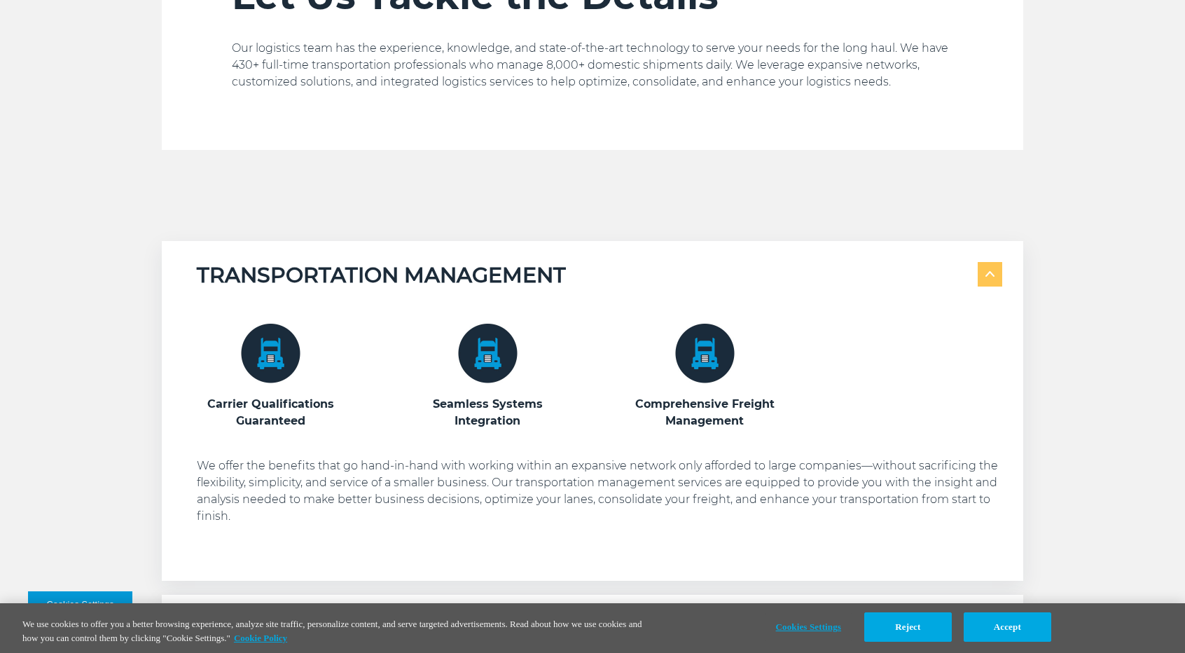
scroll to position [770, 0]
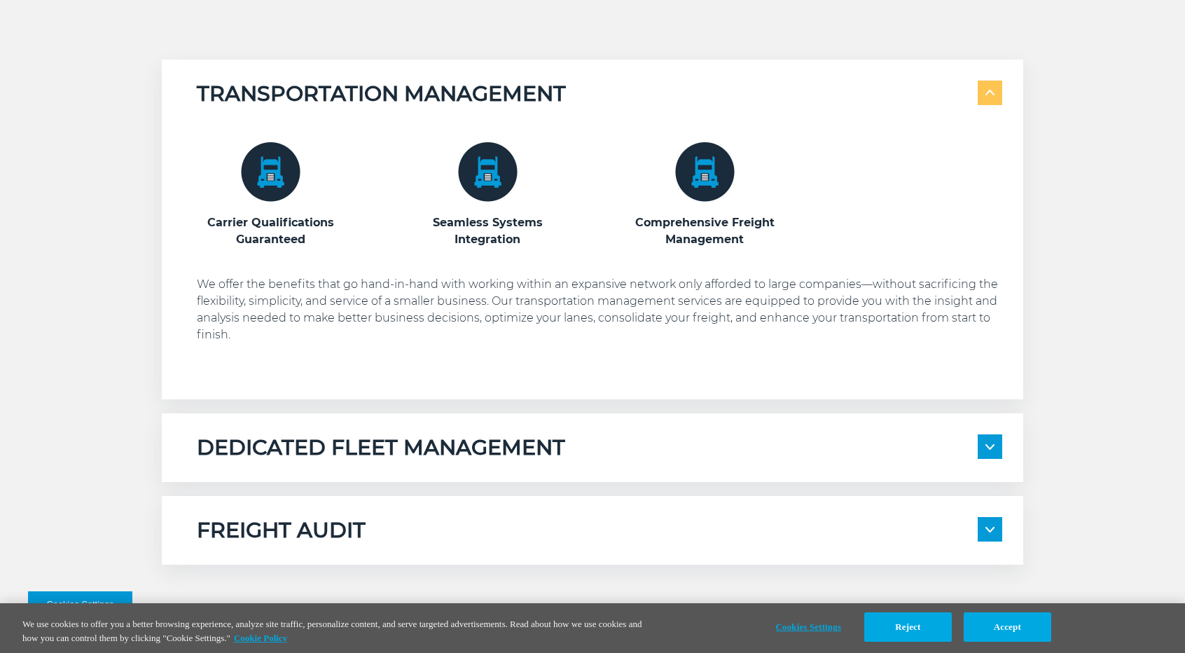
click at [817, 448] on div "DEDICATED FLEET MANAGEMENT" at bounding box center [599, 447] width 805 height 27
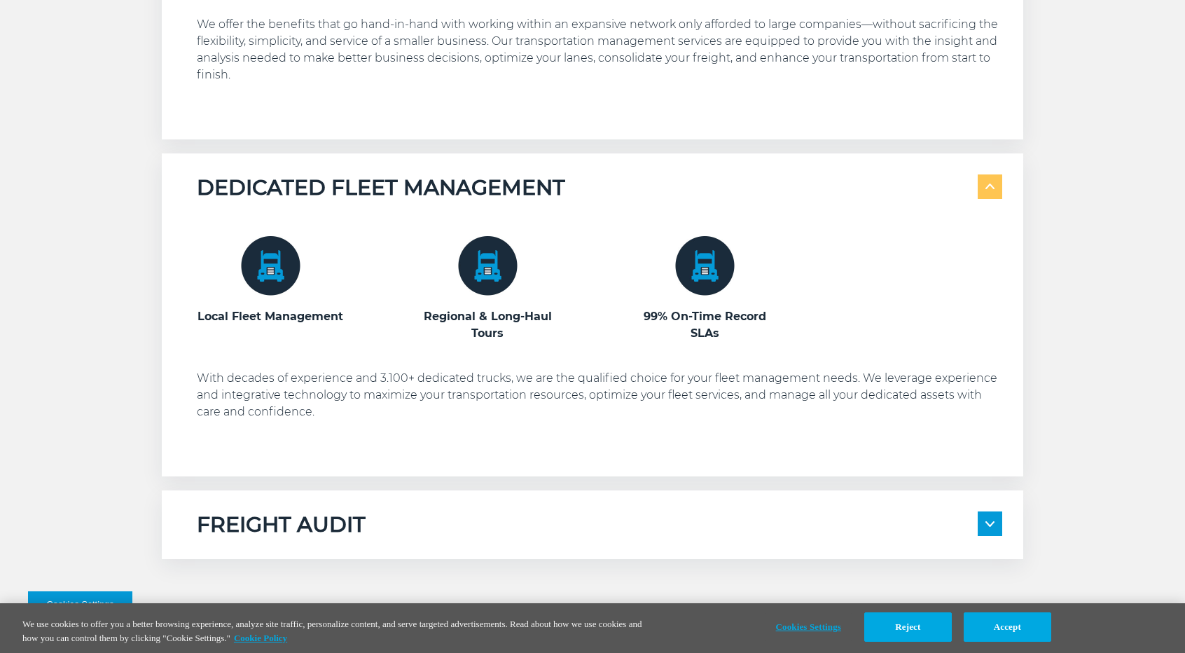
scroll to position [1050, 0]
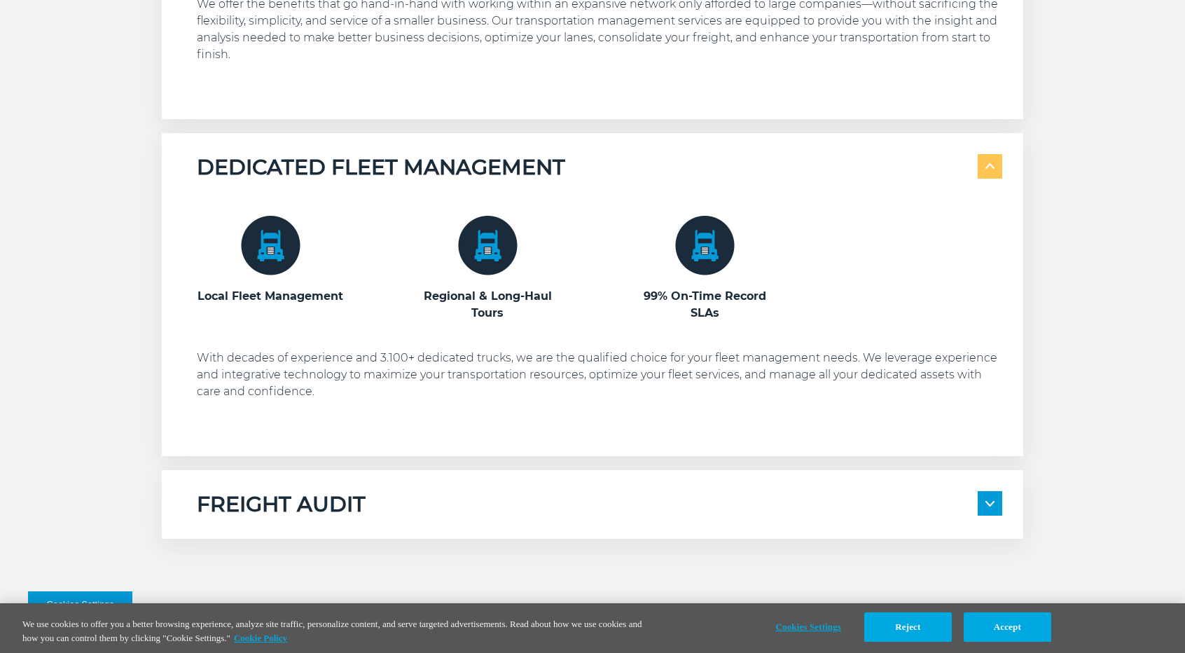
click at [779, 491] on div "FREIGHT AUDIT" at bounding box center [599, 504] width 805 height 27
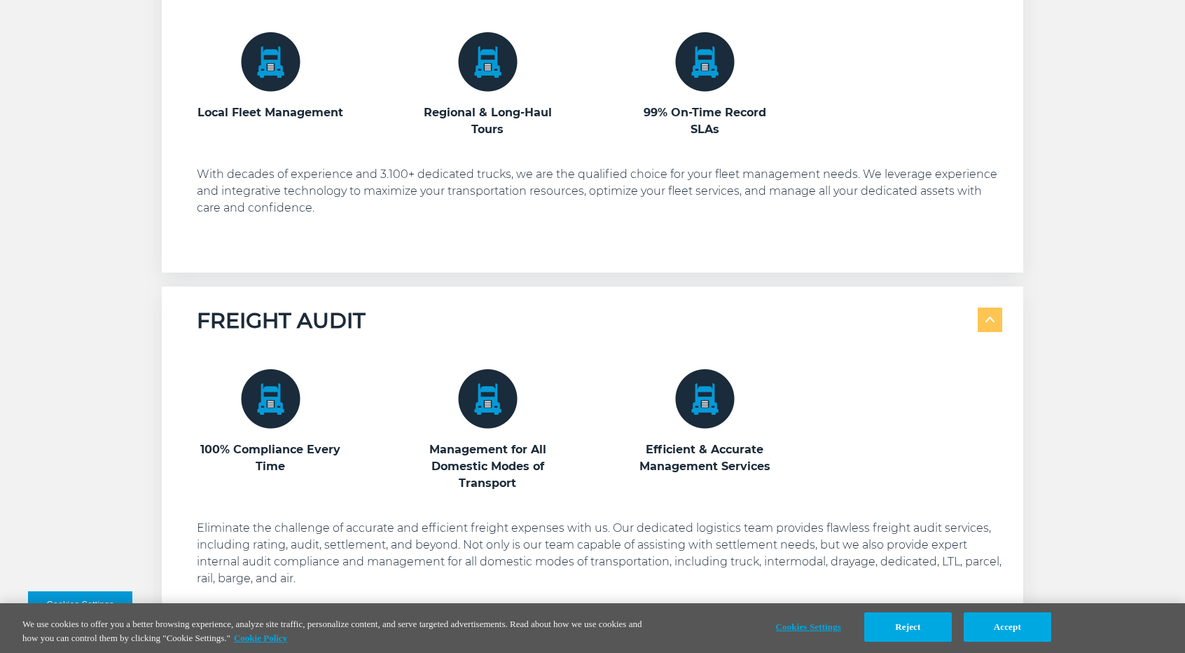
scroll to position [1260, 0]
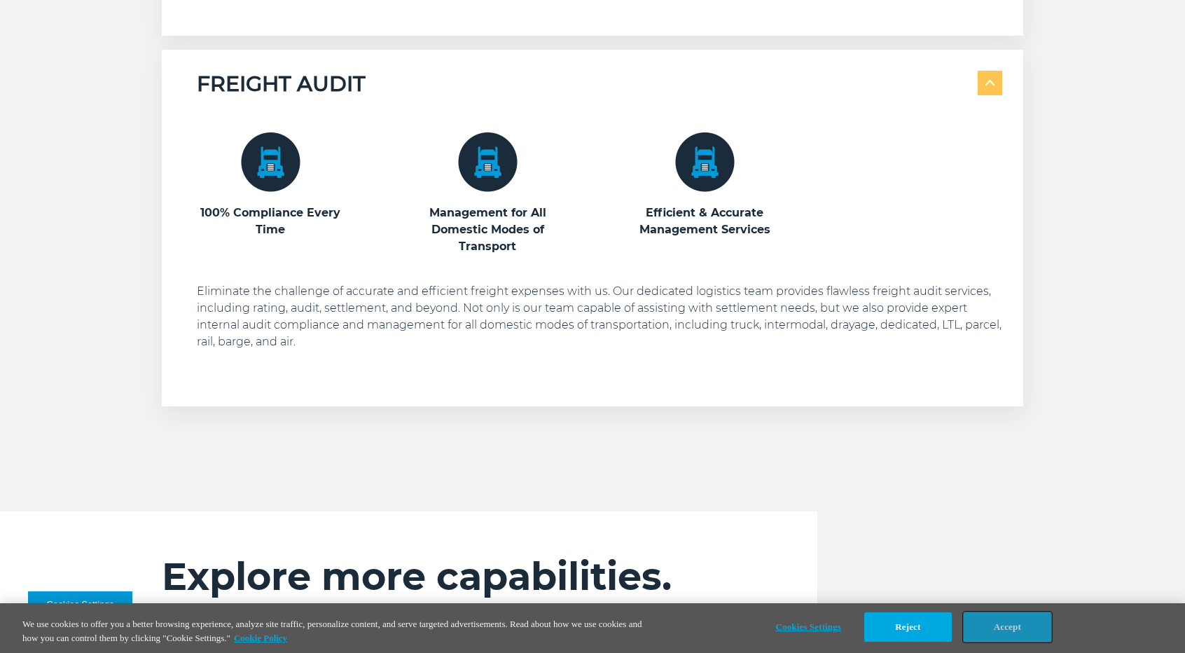
click at [1001, 641] on button "Accept" at bounding box center [1008, 626] width 88 height 29
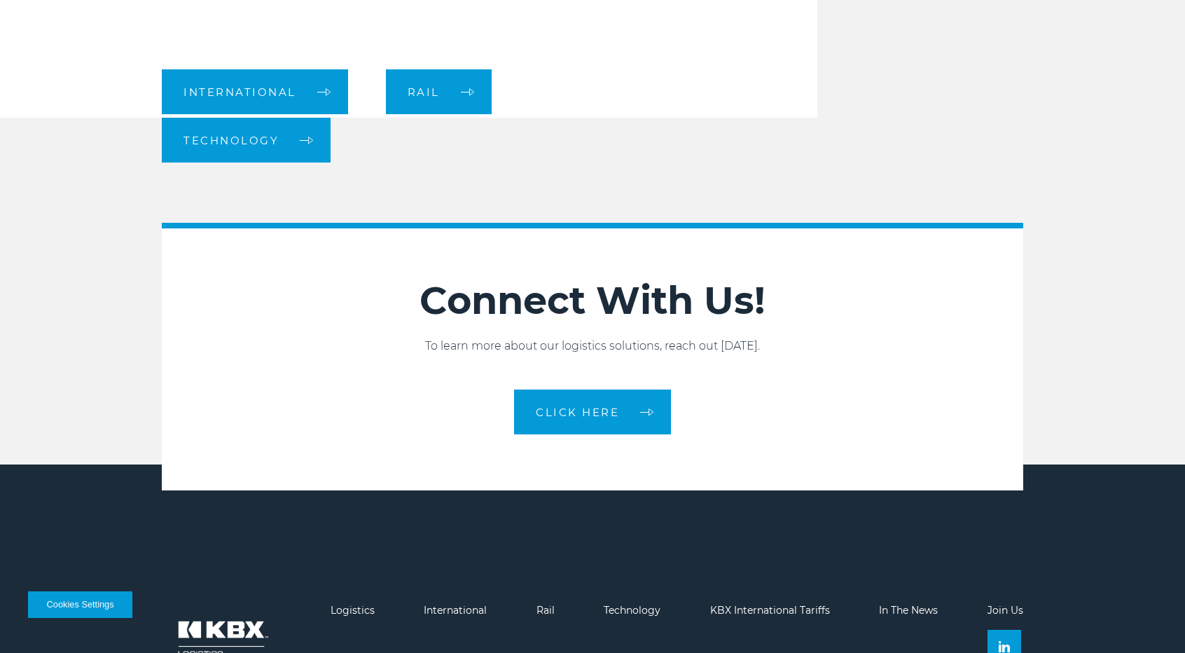
scroll to position [2101, 0]
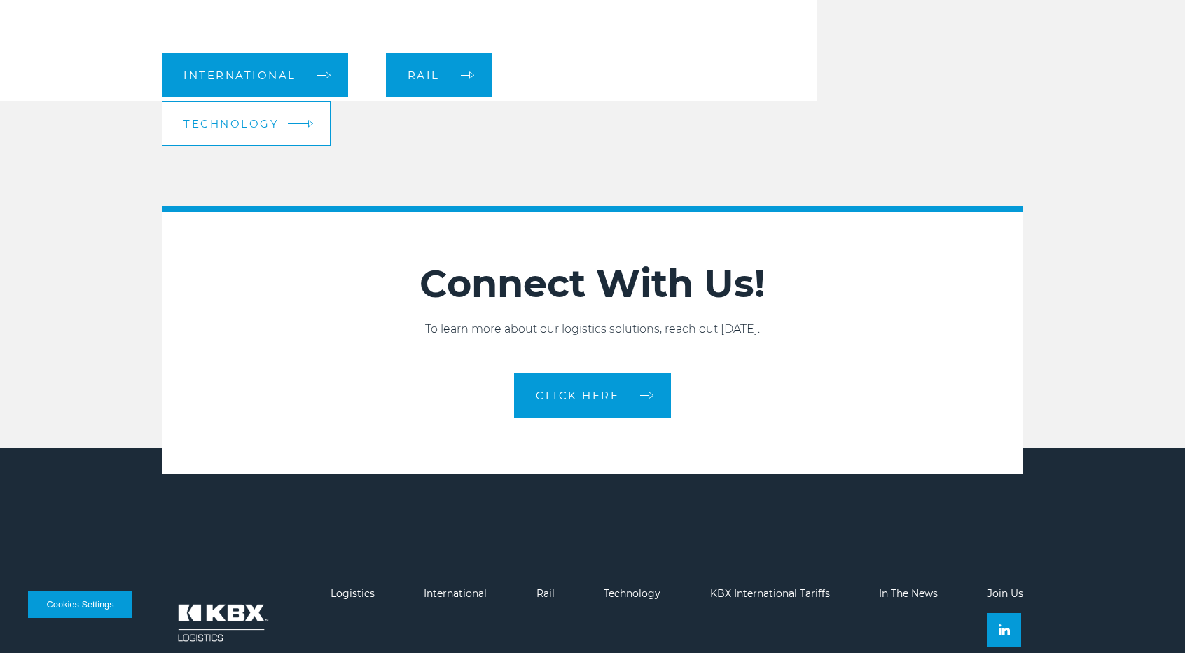
click at [279, 118] on span "Technology" at bounding box center [230, 123] width 95 height 11
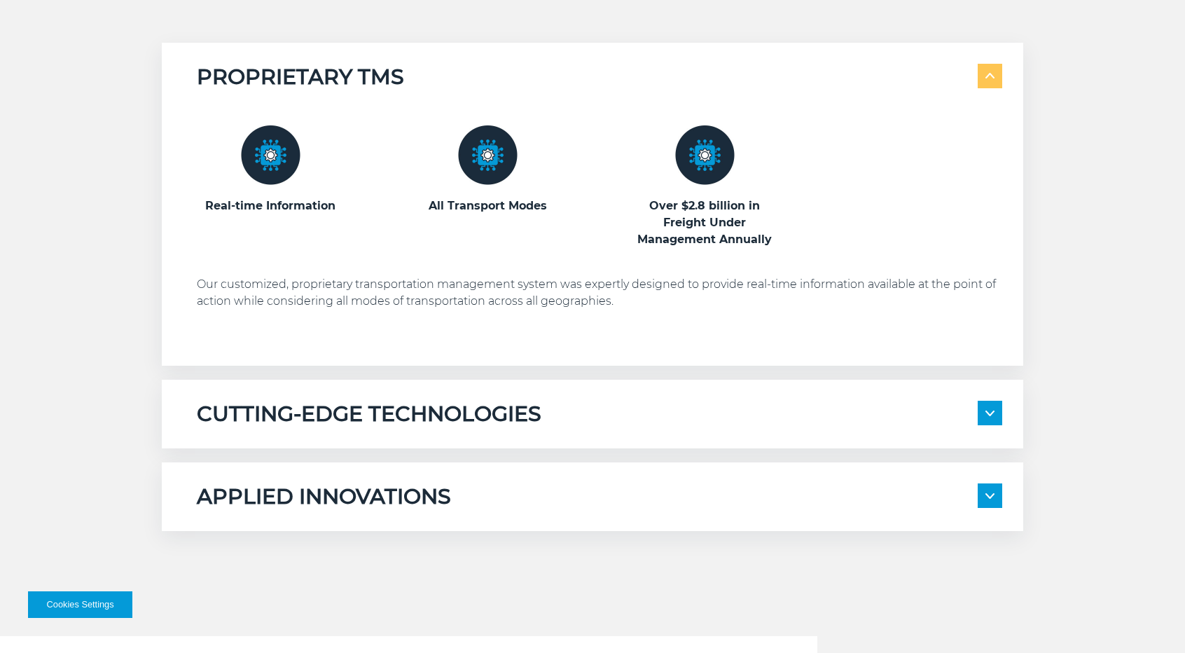
scroll to position [840, 0]
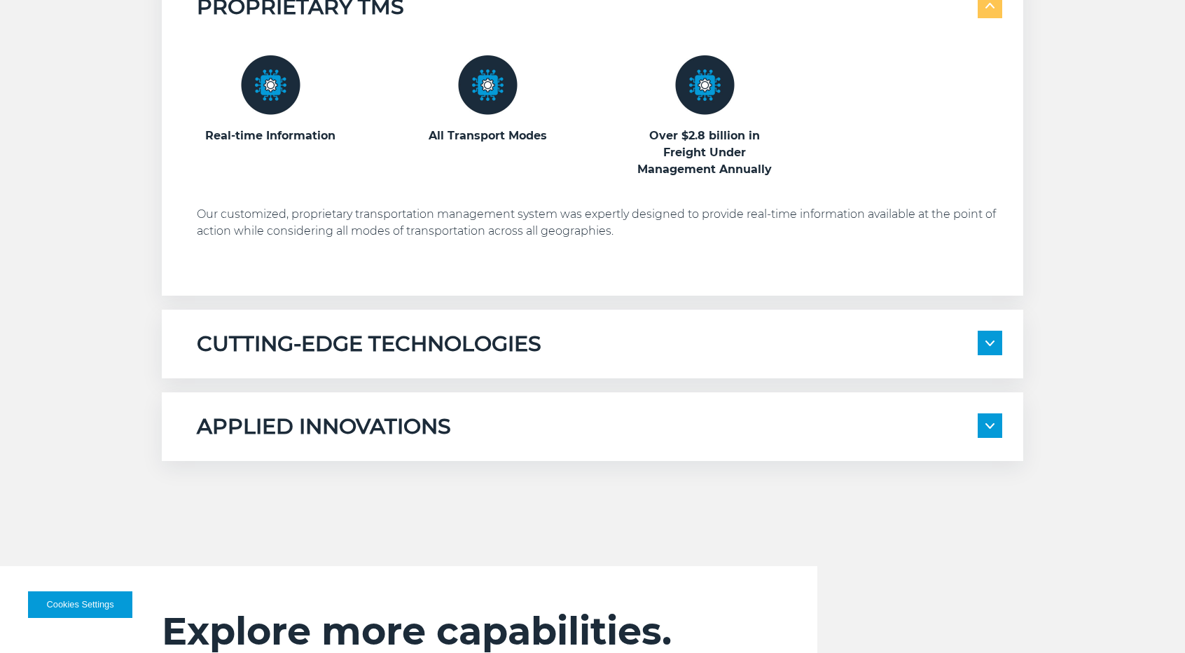
click at [535, 426] on div "APPLIED INNOVATIONS" at bounding box center [599, 426] width 805 height 27
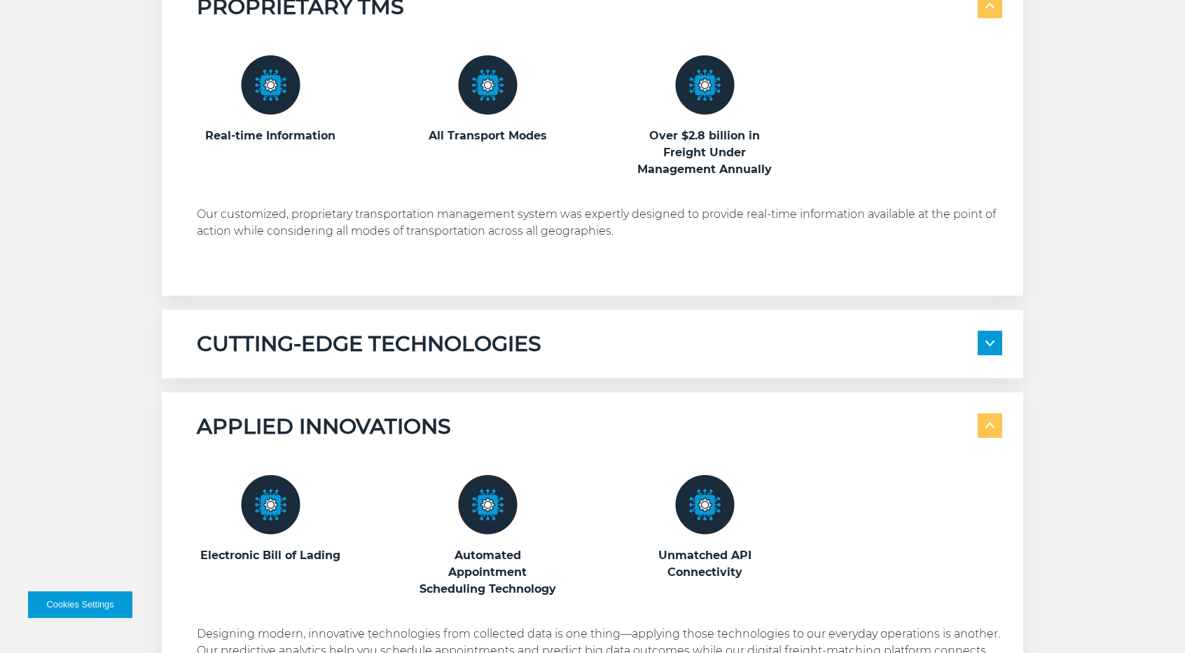
click at [551, 334] on div "CUTTING-EDGE TECHNOLOGIES" at bounding box center [599, 344] width 805 height 27
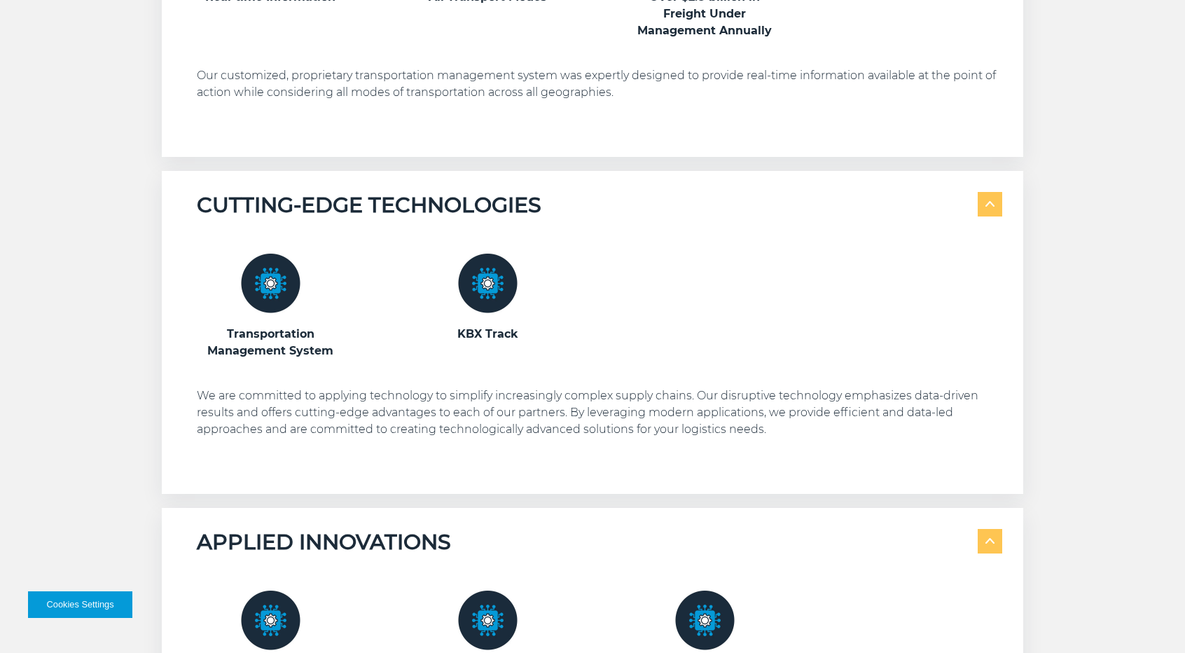
scroll to position [980, 0]
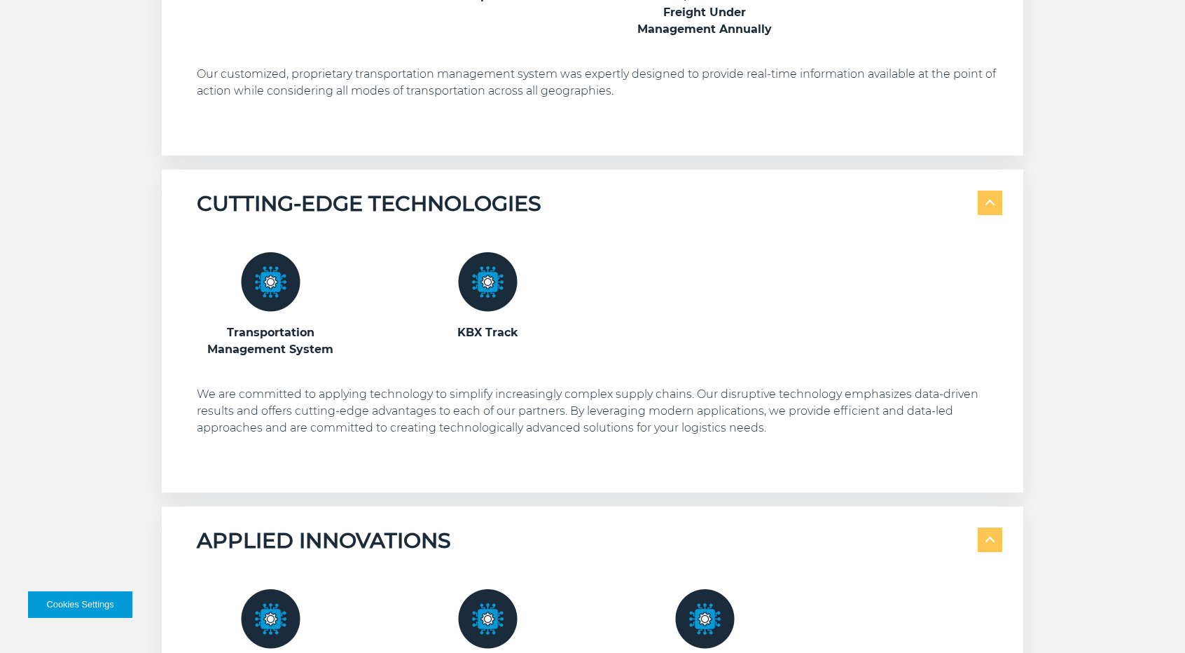
click at [274, 413] on p "We are committed to applying technology to simplify increasingly complex supply…" at bounding box center [599, 411] width 805 height 50
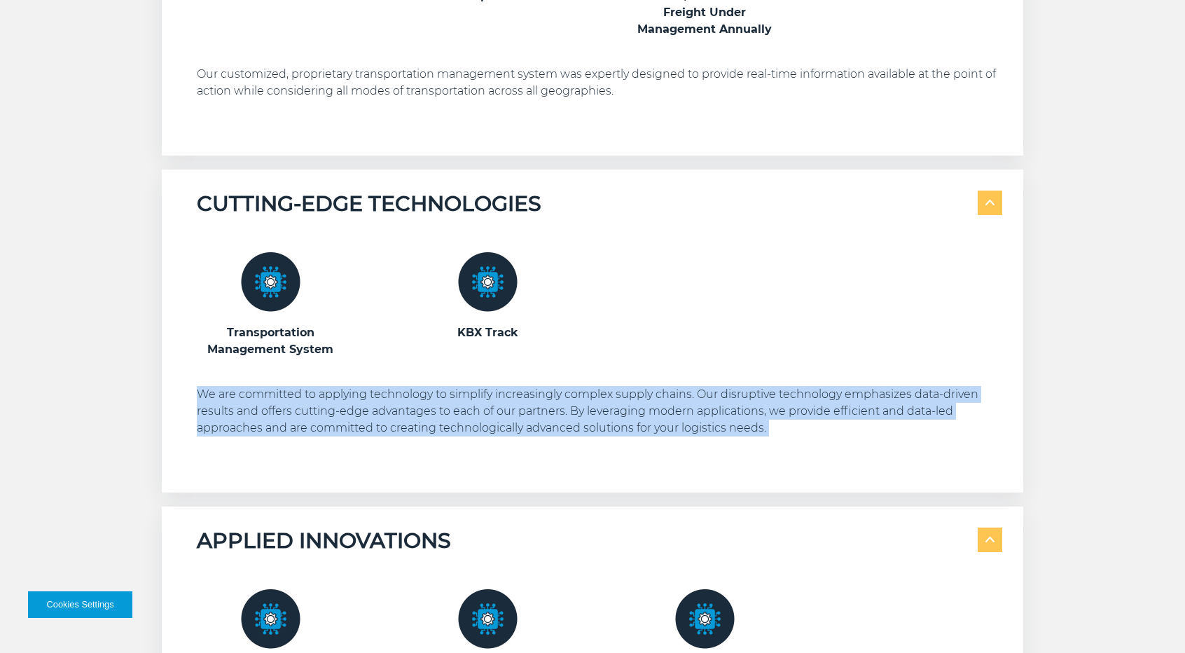
click at [274, 413] on p "We are committed to applying technology to simplify increasingly complex supply…" at bounding box center [599, 411] width 805 height 50
click at [411, 415] on p "We are committed to applying technology to simplify increasingly complex supply…" at bounding box center [599, 411] width 805 height 50
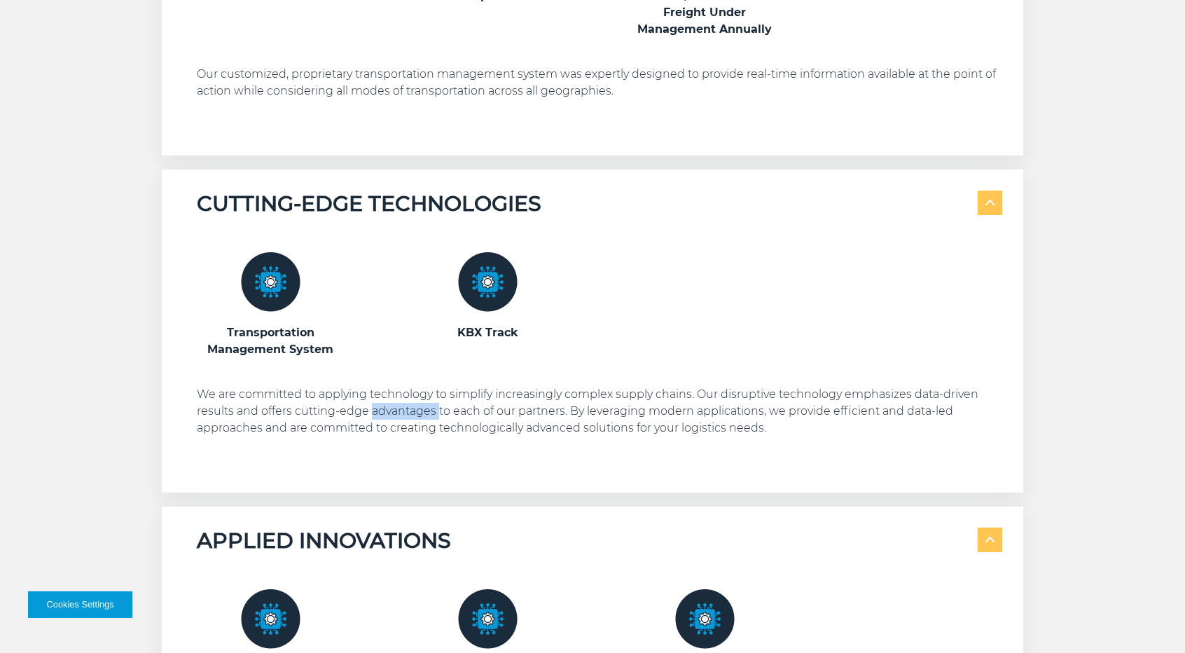
click at [411, 415] on p "We are committed to applying technology to simplify increasingly complex supply…" at bounding box center [599, 411] width 805 height 50
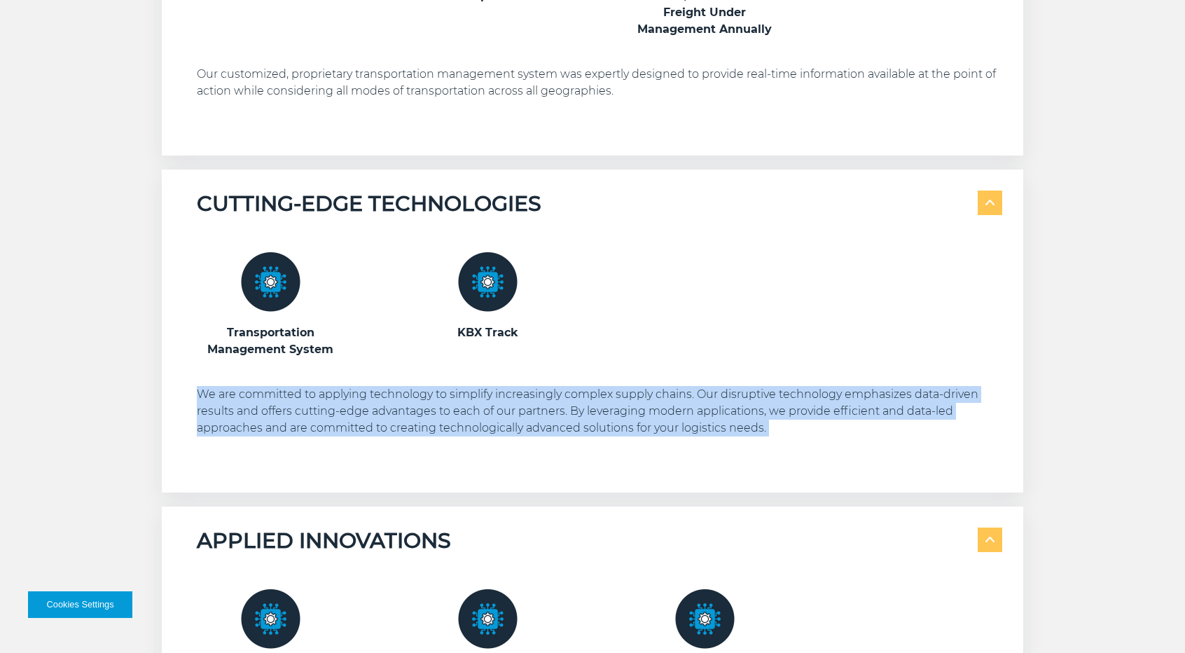
drag, startPoint x: 411, startPoint y: 415, endPoint x: 480, endPoint y: 422, distance: 69.0
click at [412, 415] on p "We are committed to applying technology to simplify increasingly complex supply…" at bounding box center [599, 411] width 805 height 50
click at [580, 409] on p "We are committed to applying technology to simplify increasingly complex supply…" at bounding box center [599, 411] width 805 height 50
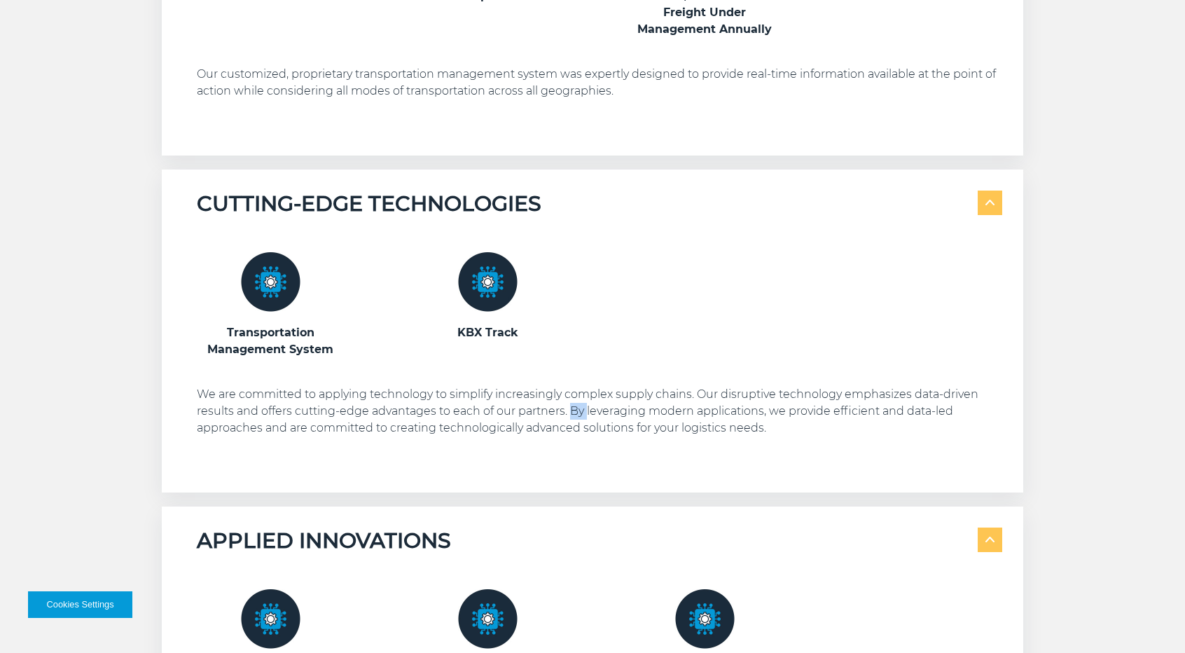
click at [580, 409] on p "We are committed to applying technology to simplify increasingly complex supply…" at bounding box center [599, 411] width 805 height 50
click at [225, 436] on div "Transportation Management System KBX Track" at bounding box center [599, 344] width 805 height 254
click at [264, 433] on p "We are committed to applying technology to simplify increasingly complex supply…" at bounding box center [599, 411] width 805 height 50
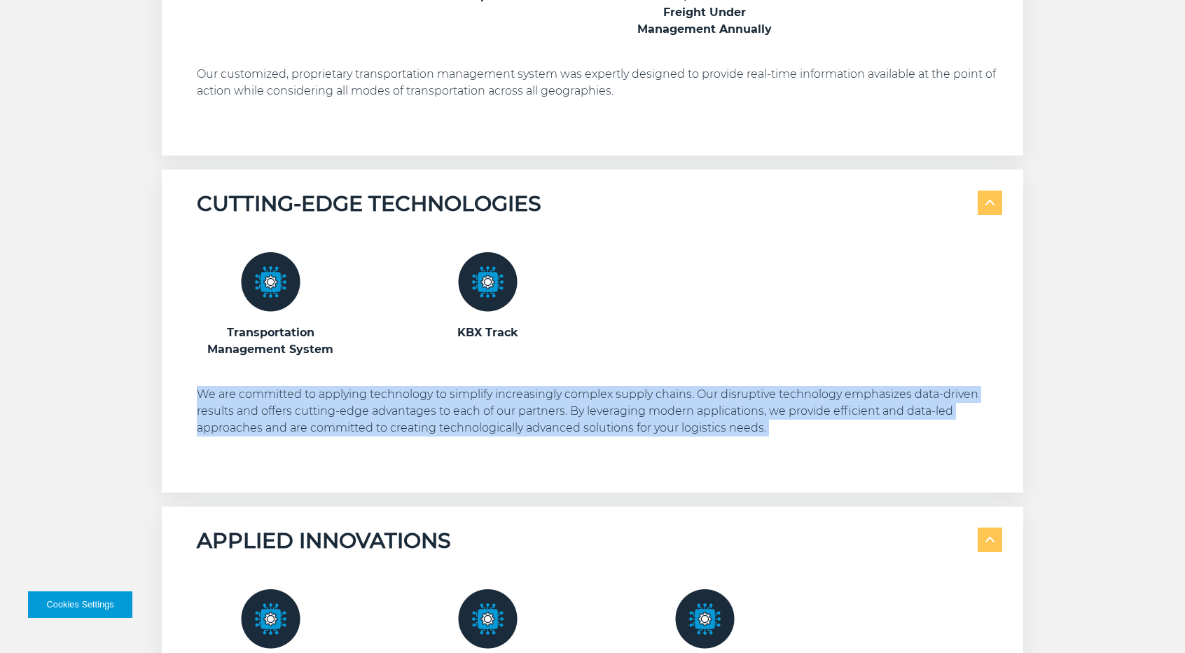
click at [264, 433] on p "We are committed to applying technology to simplify increasingly complex supply…" at bounding box center [599, 411] width 805 height 50
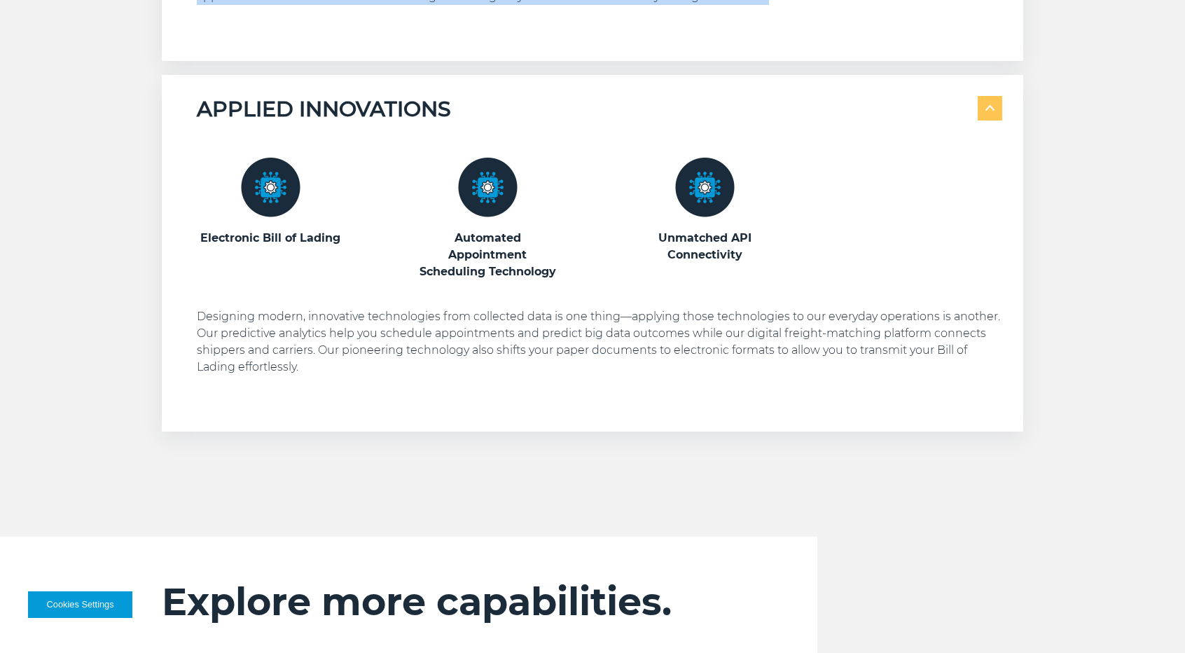
scroll to position [1400, 0]
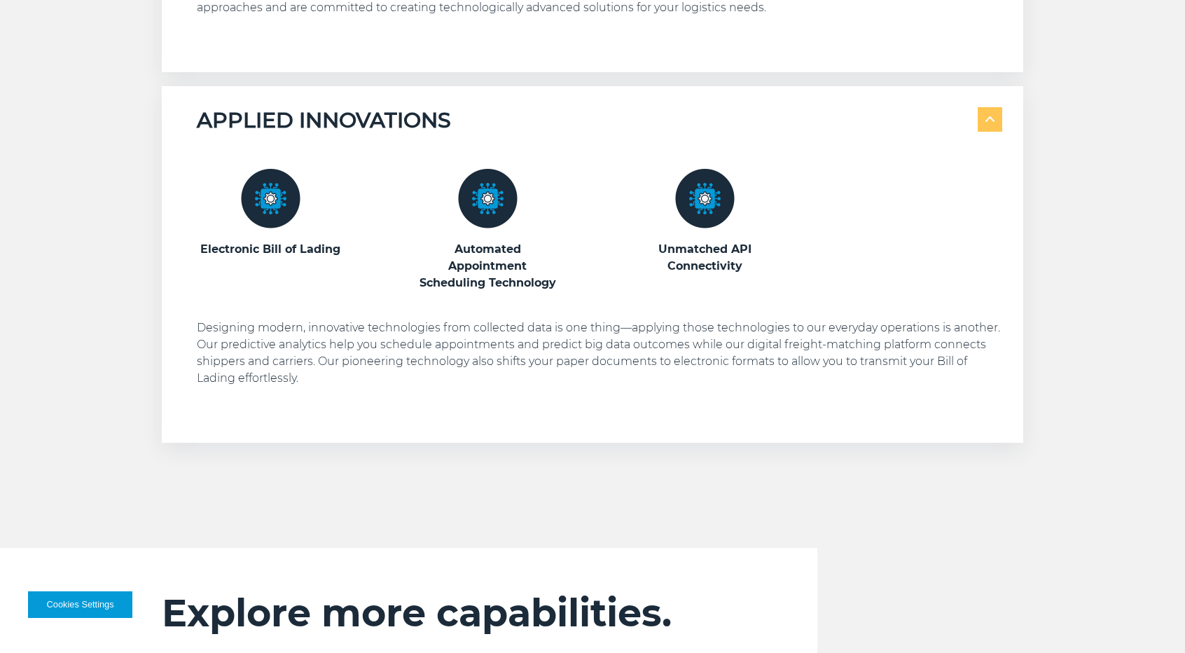
click at [634, 319] on p "Designing modern, innovative technologies from collected data is one thing—appl…" at bounding box center [599, 352] width 805 height 67
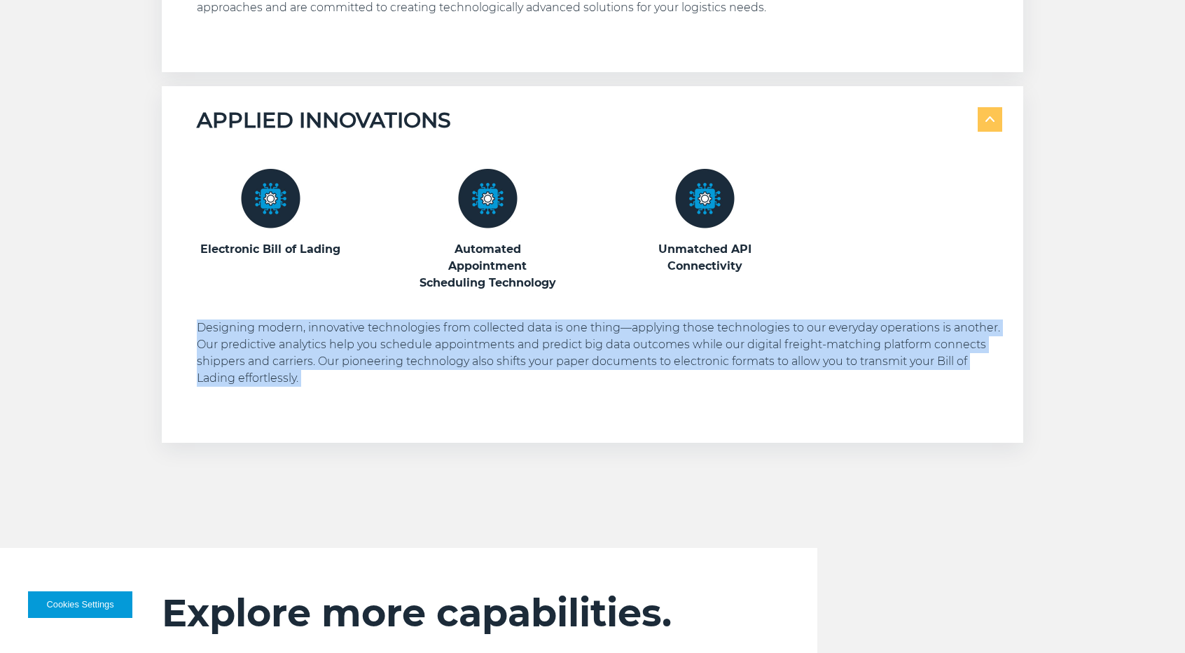
click at [634, 319] on p "Designing modern, innovative technologies from collected data is one thing—appl…" at bounding box center [599, 352] width 805 height 67
click at [634, 320] on p "Designing modern, innovative technologies from collected data is one thing—appl…" at bounding box center [599, 352] width 805 height 67
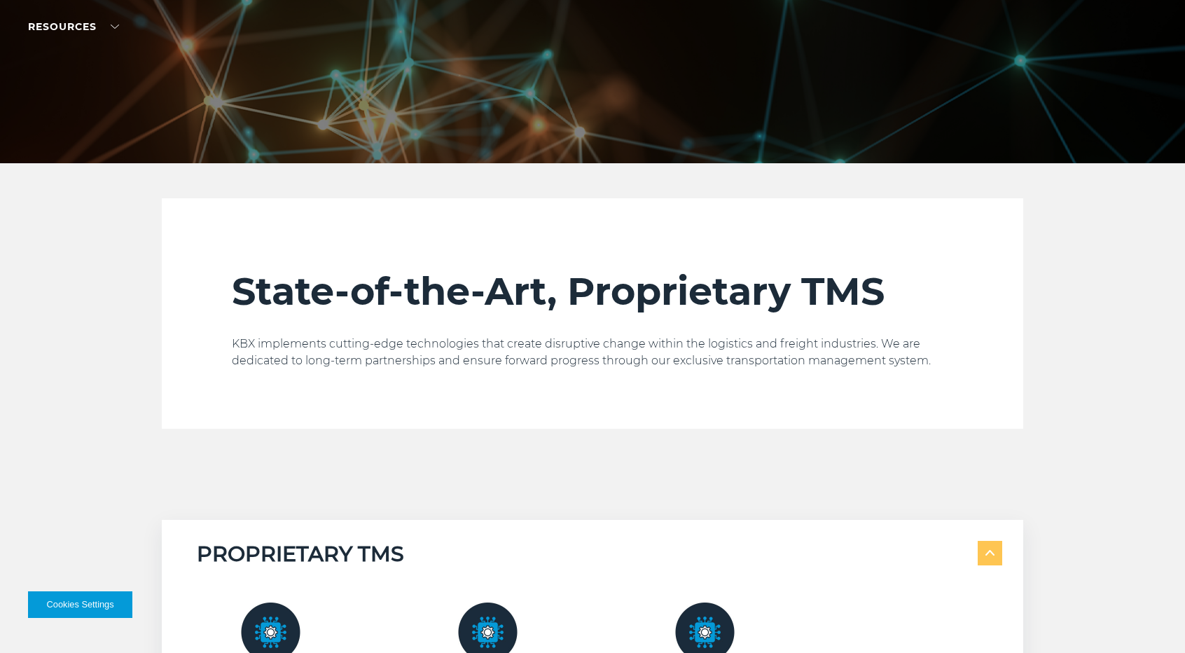
scroll to position [153, 0]
